Goal: Check status: Check status

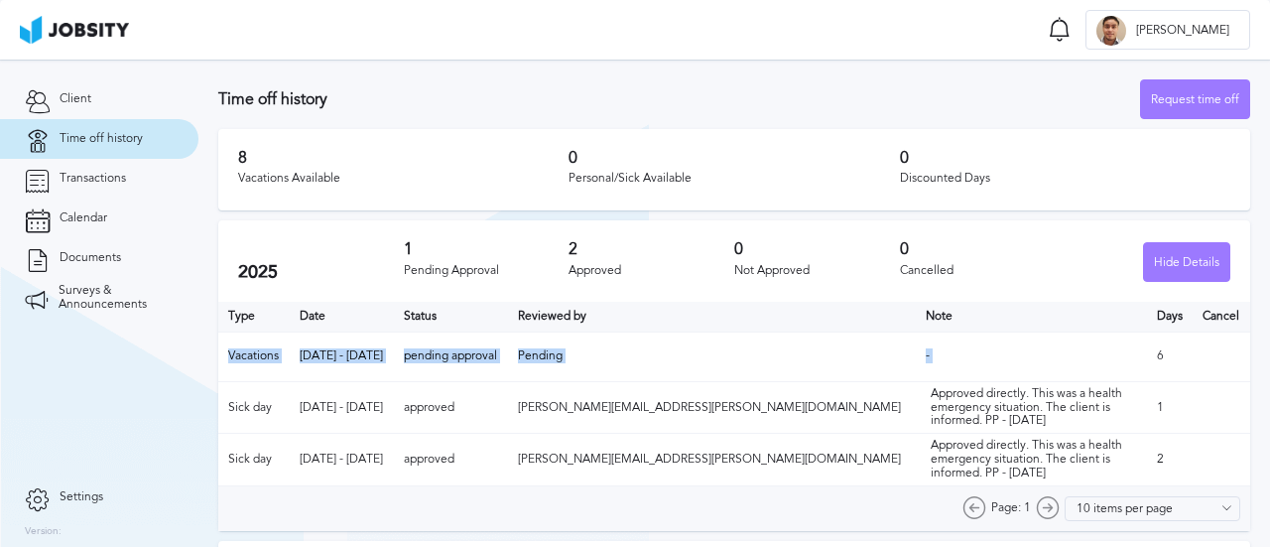
drag, startPoint x: 1140, startPoint y: 356, endPoint x: 228, endPoint y: 352, distance: 911.5
click at [228, 352] on tr "Vacations [DATE] - [DATE] pending approval Pending - 6" at bounding box center [734, 356] width 1032 height 50
click at [228, 352] on td "Vacations" at bounding box center [253, 356] width 71 height 50
drag, startPoint x: 226, startPoint y: 350, endPoint x: 1124, endPoint y: 355, distance: 897.6
click at [1124, 355] on tr "Vacations [DATE] - [DATE] pending approval Pending - 6" at bounding box center [734, 356] width 1032 height 50
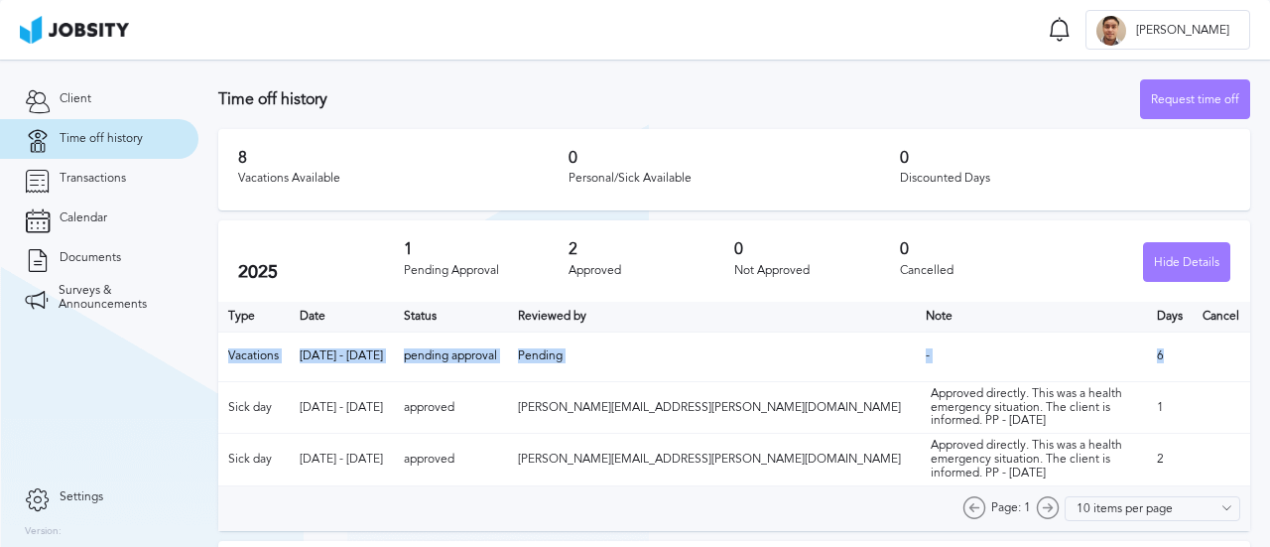
click at [1147, 355] on td "6" at bounding box center [1170, 356] width 47 height 50
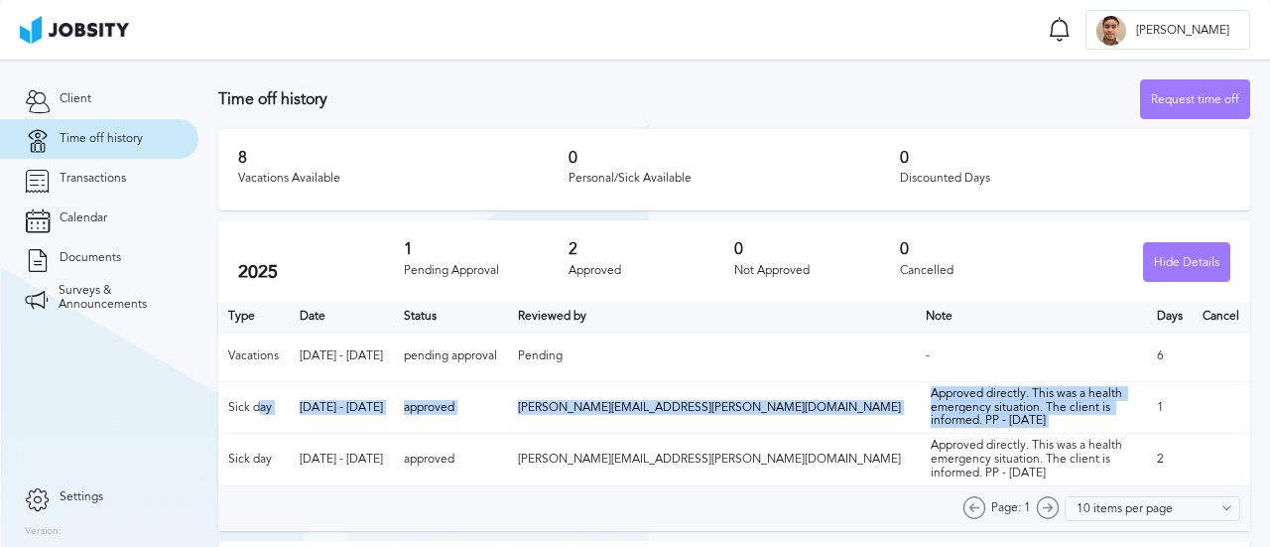
drag, startPoint x: 1050, startPoint y: 416, endPoint x: 258, endPoint y: 410, distance: 792.5
click at [258, 410] on tr "Sick day [DATE] - [DATE] approved [PERSON_NAME][EMAIL_ADDRESS][PERSON_NAME][DOM…" at bounding box center [734, 407] width 1032 height 52
click at [258, 410] on td "Sick day" at bounding box center [253, 407] width 71 height 52
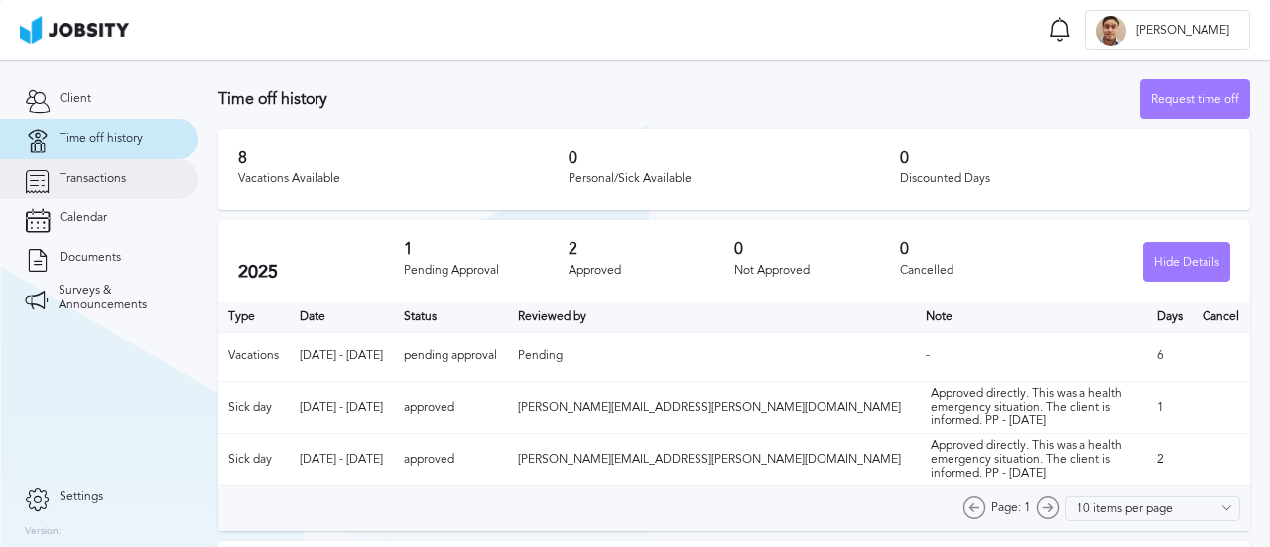
click at [148, 191] on link "Transactions" at bounding box center [99, 179] width 198 height 40
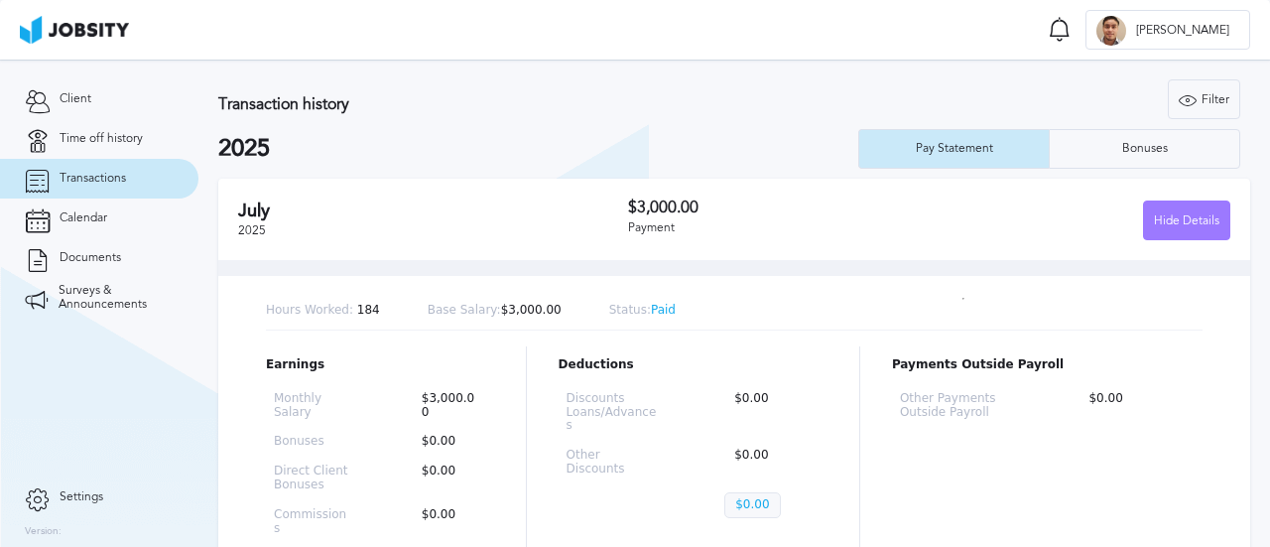
click at [125, 185] on span "Transactions" at bounding box center [93, 179] width 66 height 14
click at [102, 143] on span "Time off history" at bounding box center [101, 139] width 83 height 14
